Goal: Check status: Check status

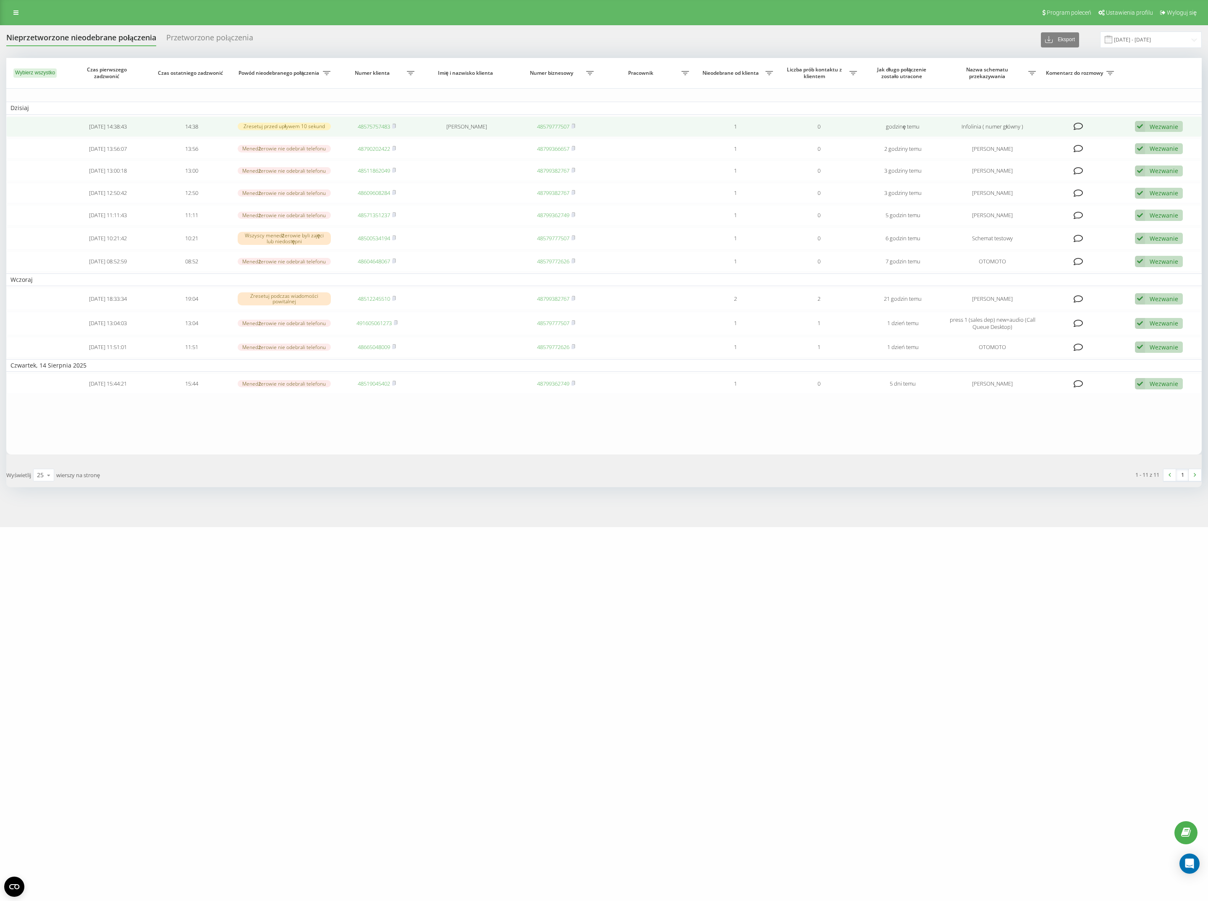
click at [1153, 123] on div "Wezwanie" at bounding box center [1164, 127] width 29 height 8
click at [1085, 141] on span "Nie udało się skontaktować" at bounding box center [1058, 140] width 76 height 8
